Goal: Find specific page/section

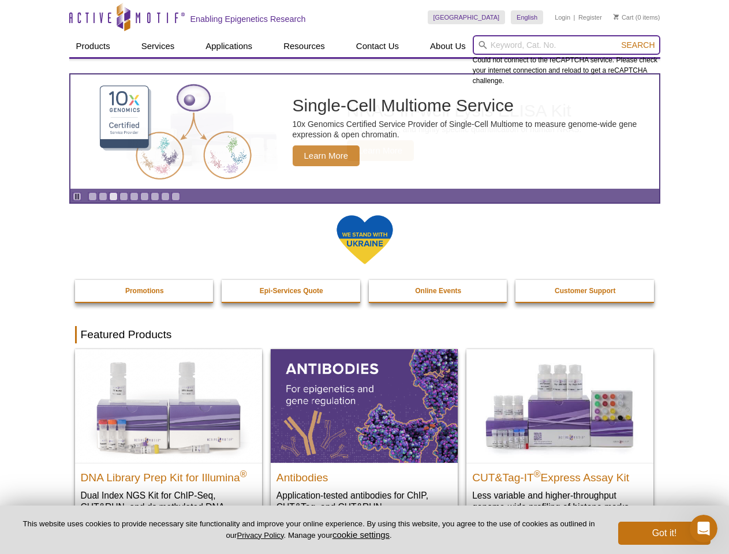
click at [566, 45] on input "search" at bounding box center [567, 45] width 188 height 20
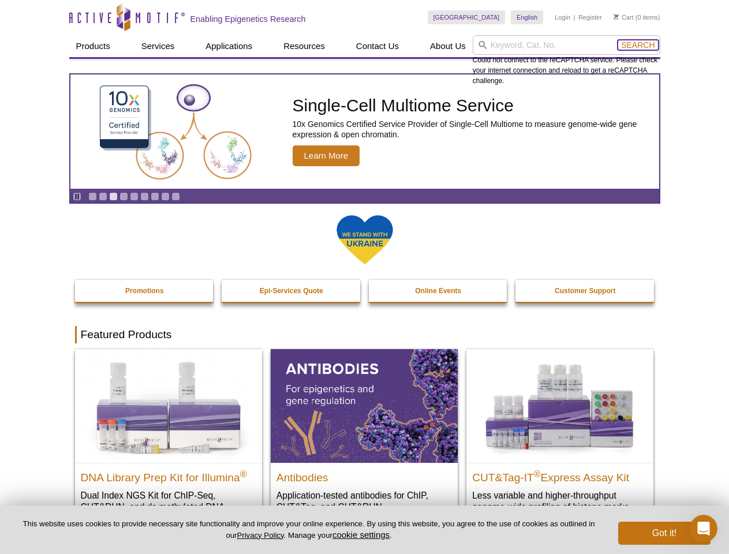
click at [638, 45] on span "Search" at bounding box center [637, 44] width 33 height 9
click at [77, 196] on icon "Pause" at bounding box center [77, 197] width 8 height 8
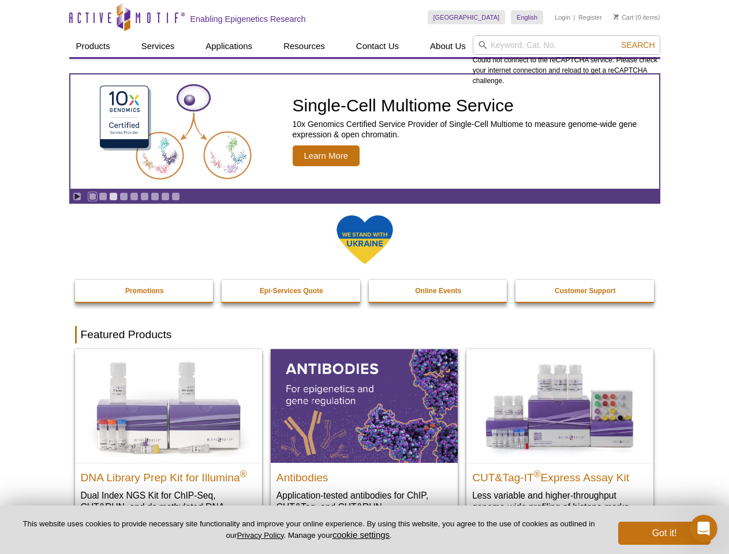
click at [92, 196] on link "Go to slide 1" at bounding box center [92, 196] width 9 height 9
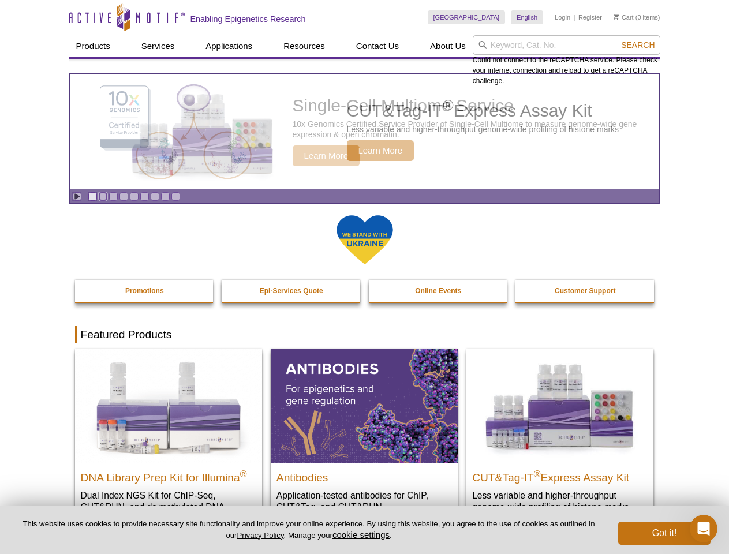
click at [103, 196] on link "Go to slide 2" at bounding box center [103, 196] width 9 height 9
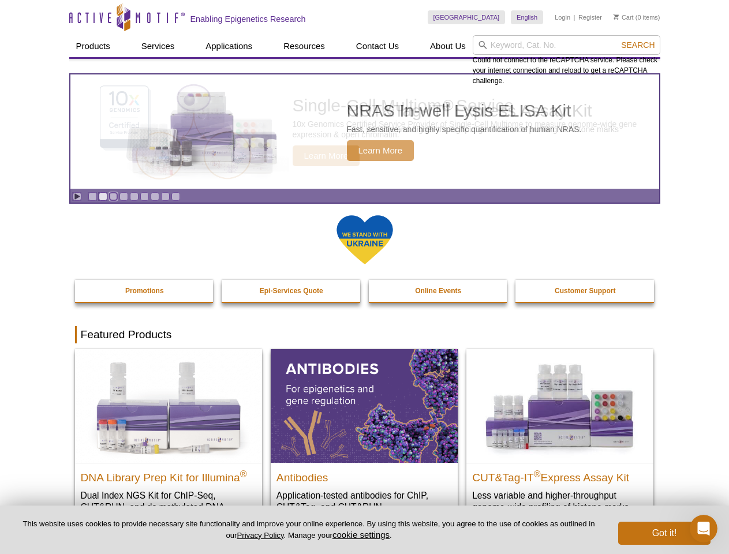
click at [113, 196] on link "Go to slide 3" at bounding box center [113, 196] width 9 height 9
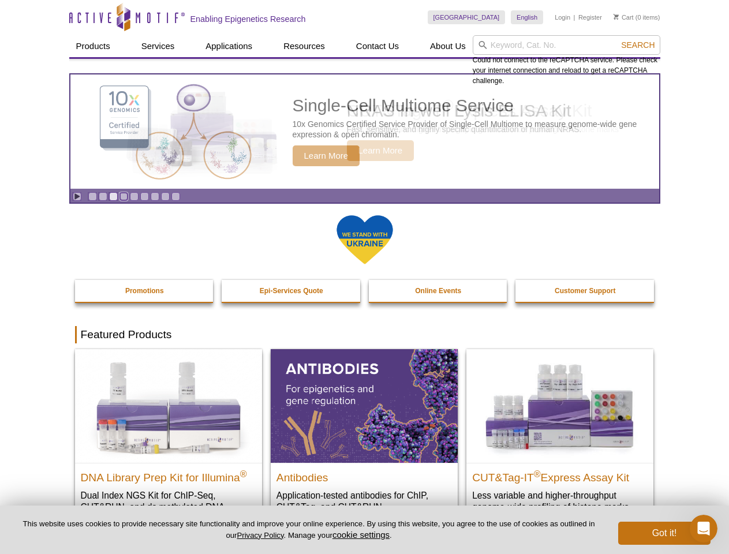
click at [124, 196] on link "Go to slide 4" at bounding box center [123, 196] width 9 height 9
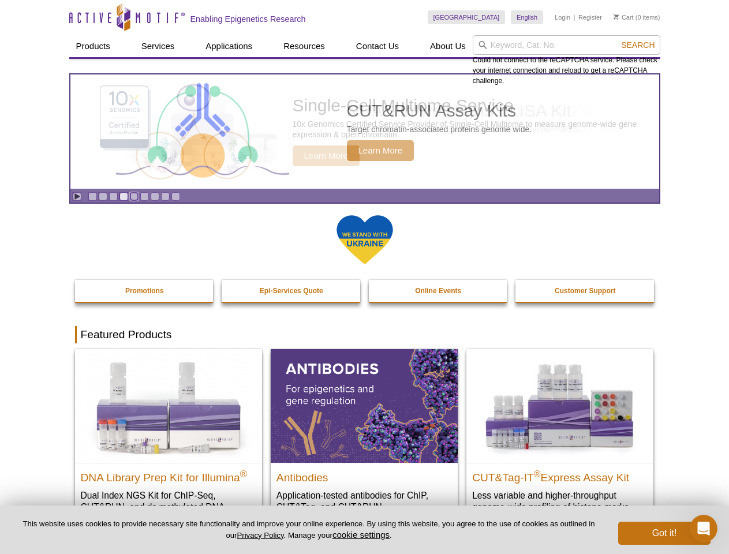
click at [134, 196] on link "Go to slide 5" at bounding box center [134, 196] width 9 height 9
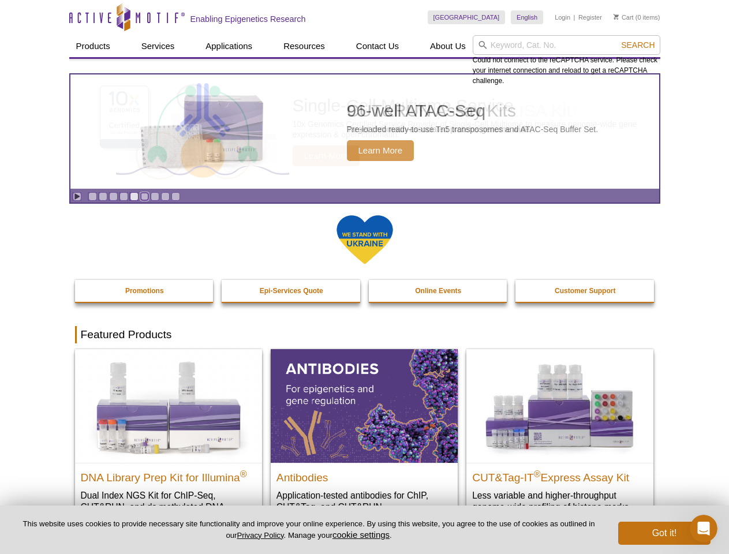
click at [144, 196] on link "Go to slide 6" at bounding box center [144, 196] width 9 height 9
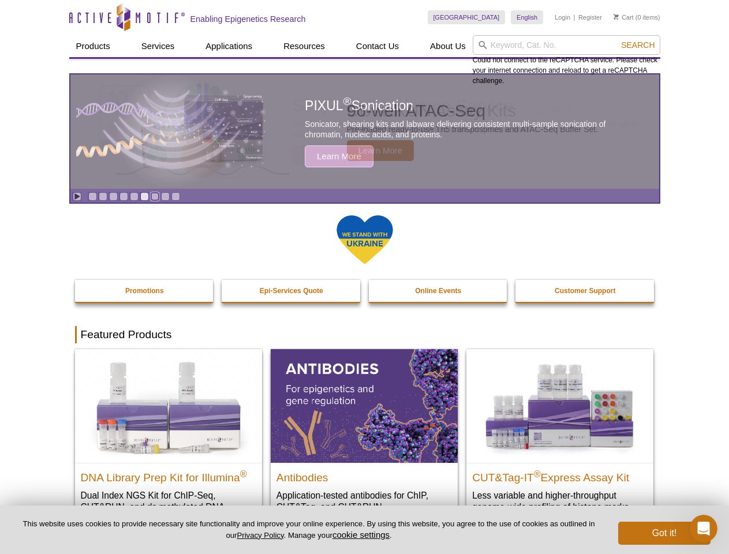
click at [155, 196] on link "Go to slide 7" at bounding box center [155, 196] width 9 height 9
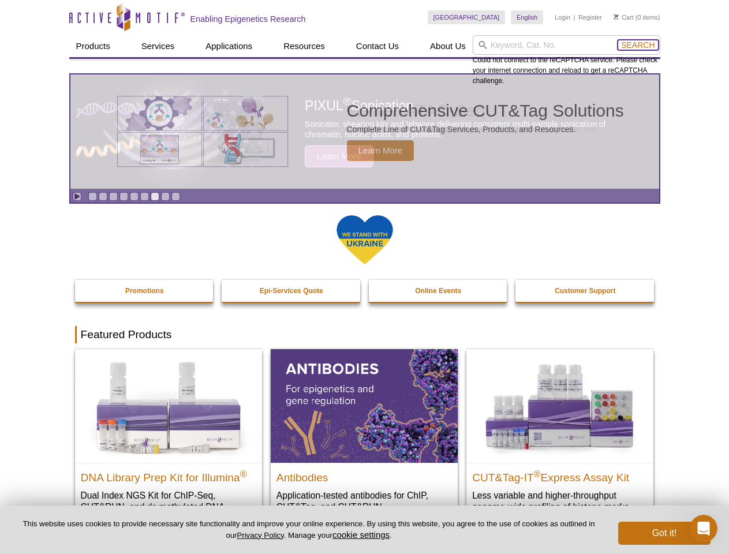
click at [638, 45] on span "Search" at bounding box center [637, 44] width 33 height 9
